Goal: Information Seeking & Learning: Check status

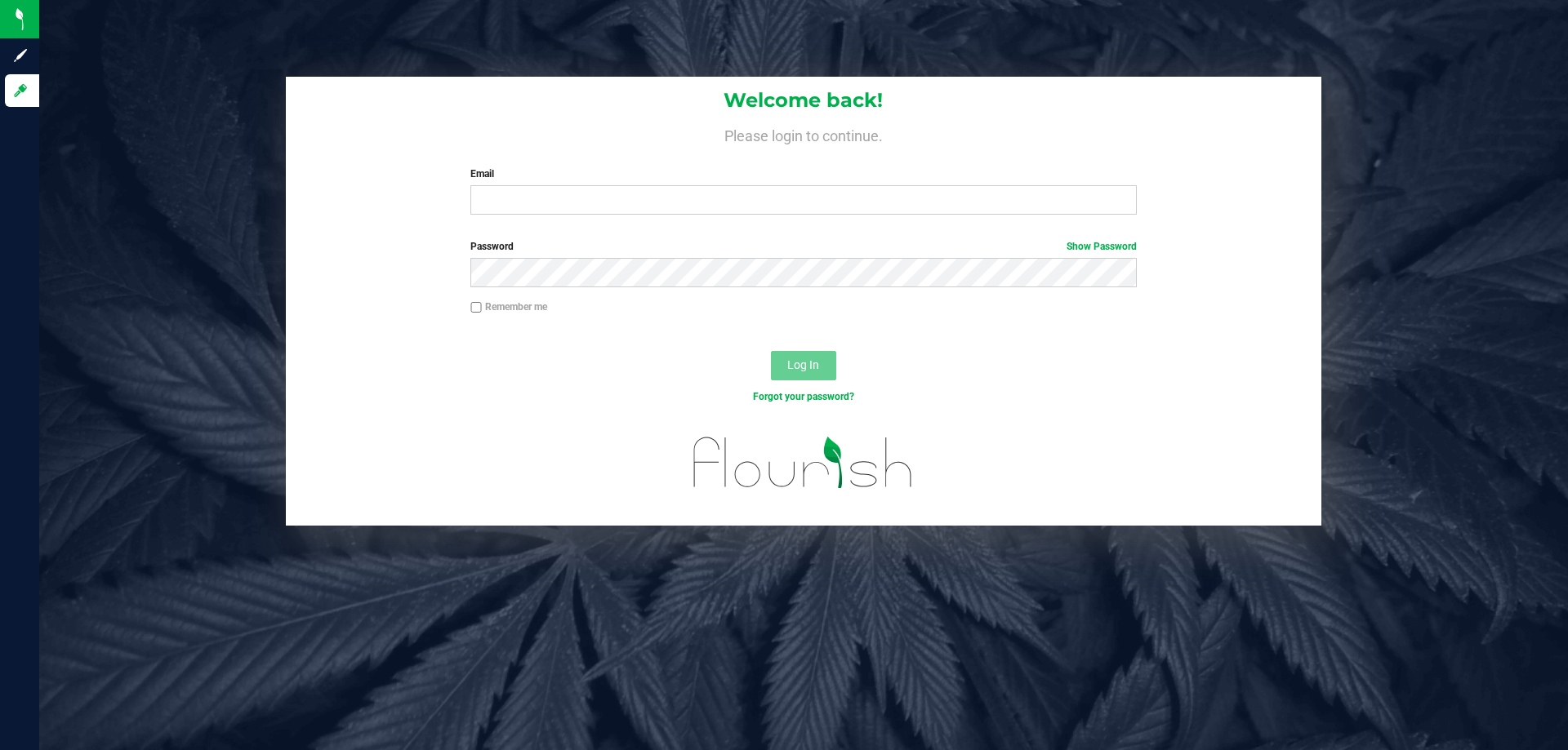
click at [727, 216] on div "Welcome back! Please login to continue. Email Required Please format your email…" at bounding box center [804, 152] width 1035 height 151
click at [725, 216] on div "Welcome back! Please login to continue. Email Required Please format your email…" at bounding box center [804, 152] width 1035 height 151
click at [725, 210] on input "Email" at bounding box center [802, 200] width 665 height 29
type input "[EMAIL_ADDRESS][DOMAIN_NAME]"
click at [771, 351] on button "Log In" at bounding box center [804, 365] width 65 height 29
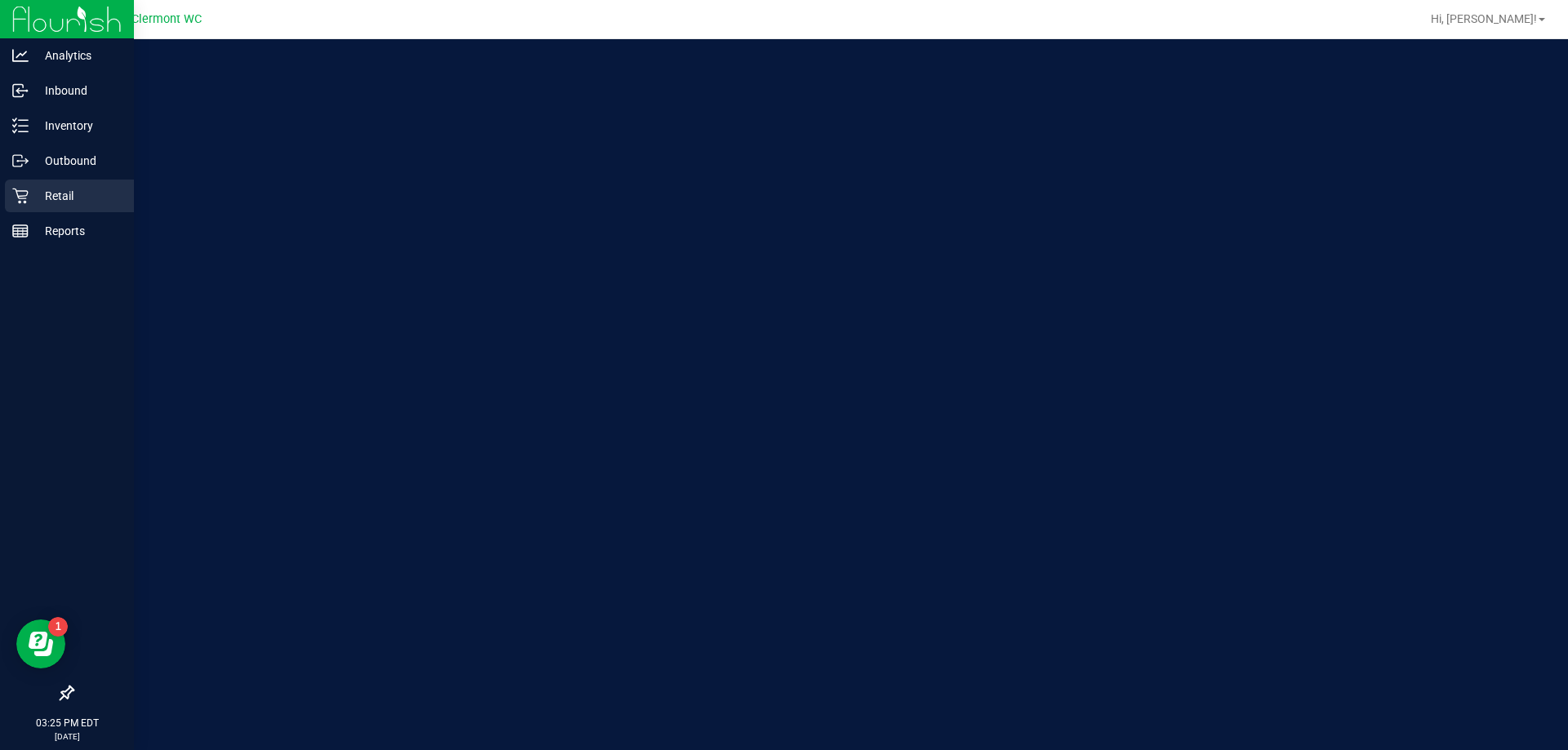
click at [26, 207] on div "Retail" at bounding box center [70, 195] width 129 height 33
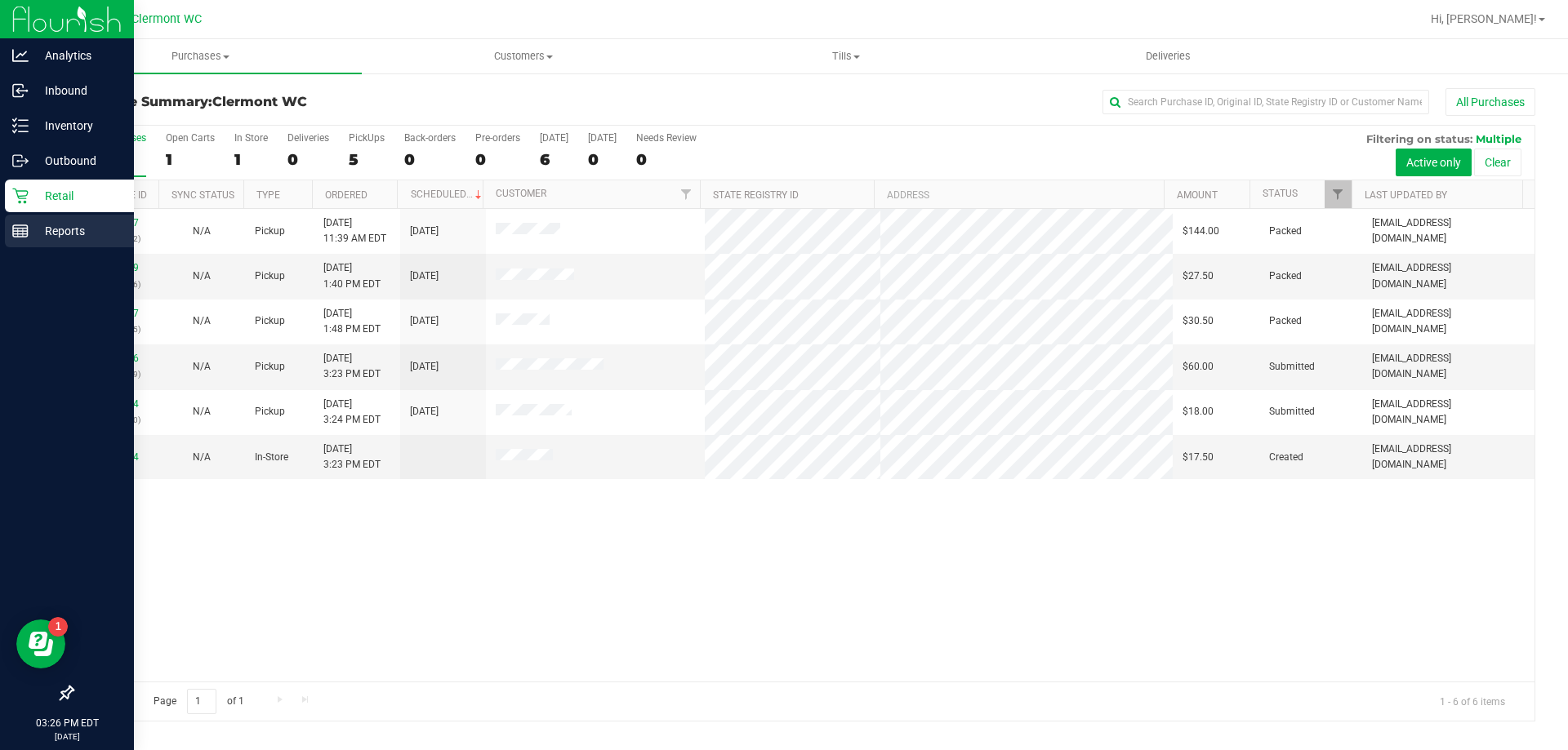
click at [62, 221] on p "Reports" at bounding box center [77, 231] width 98 height 19
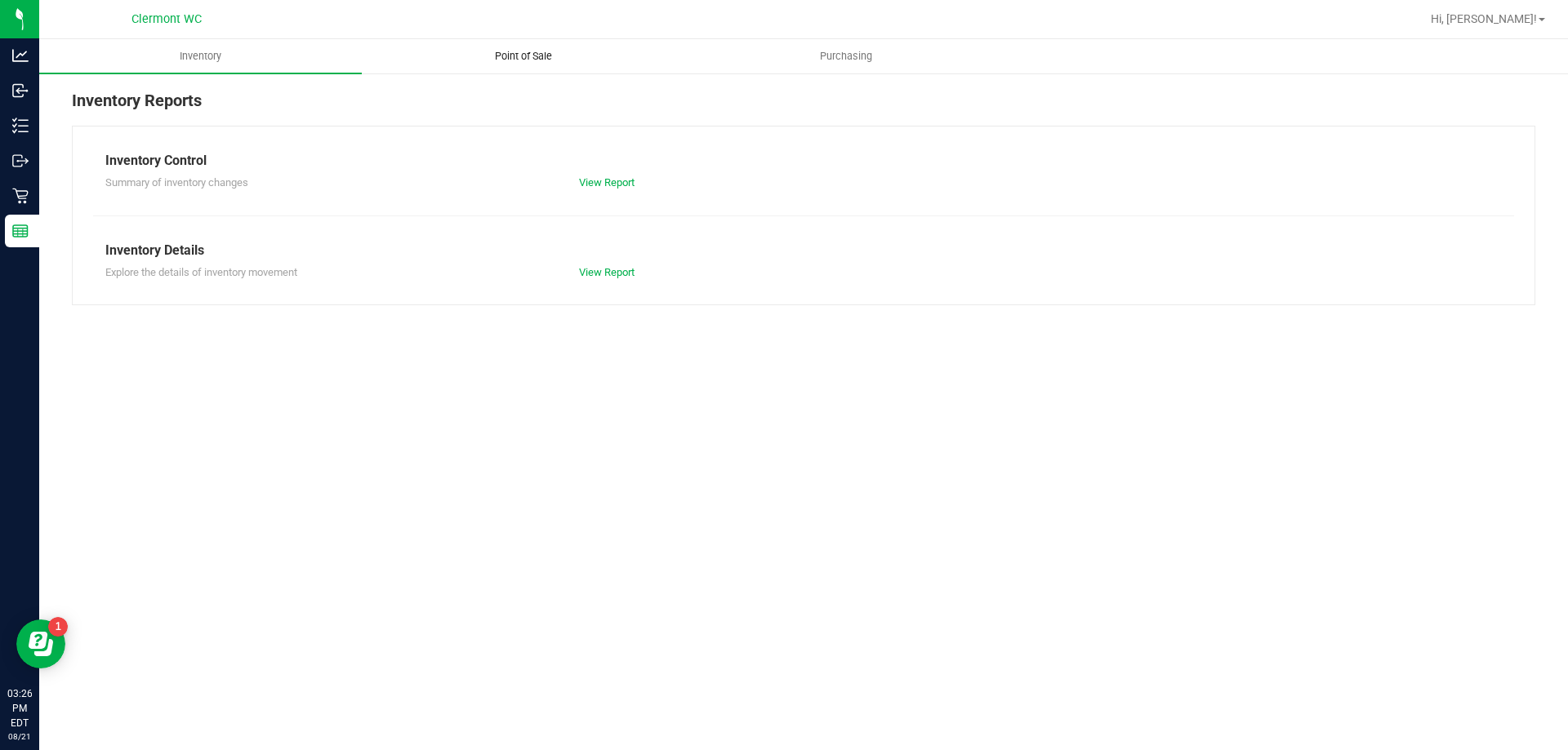
click at [520, 46] on uib-tab-heading "Point of Sale" at bounding box center [522, 56] width 321 height 33
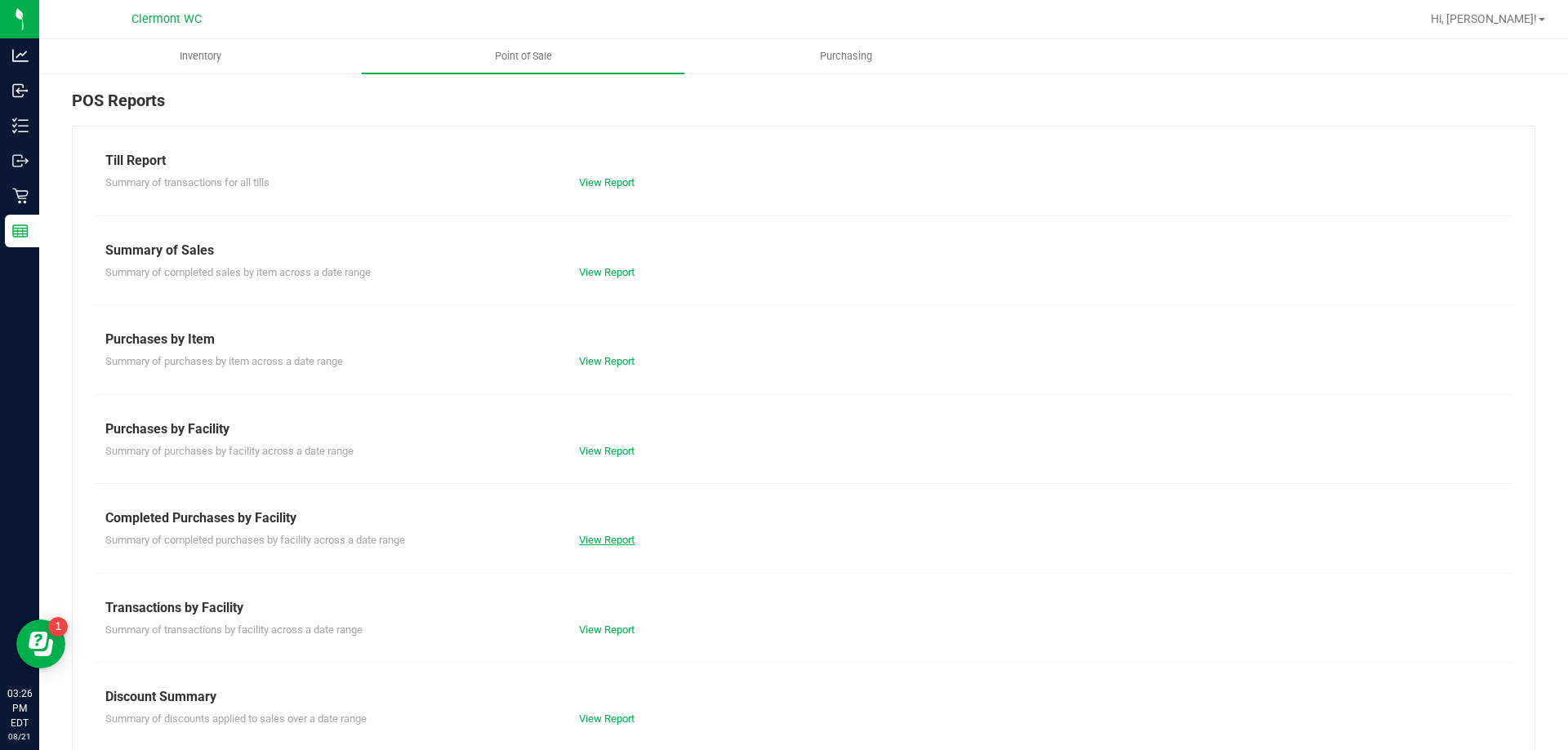
click at [620, 537] on link "View Report" at bounding box center [606, 540] width 56 height 12
